Goal: Transaction & Acquisition: Book appointment/travel/reservation

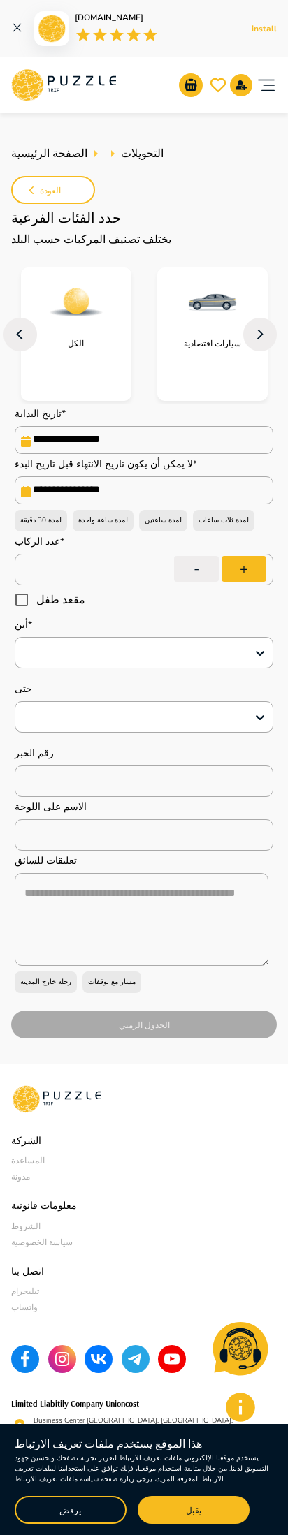
type textarea "*"
